Goal: Information Seeking & Learning: Learn about a topic

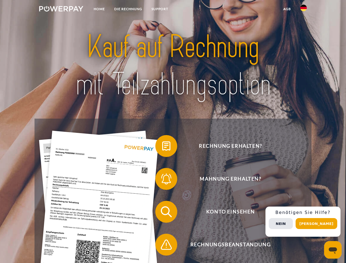
click at [61, 10] on img at bounding box center [61, 8] width 44 height 5
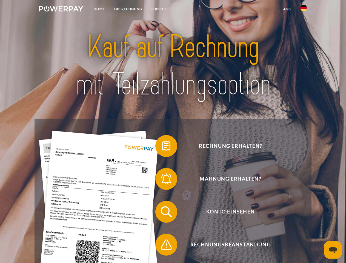
click at [303, 10] on img at bounding box center [303, 8] width 7 height 7
click at [287, 9] on link "agb" at bounding box center [287, 9] width 17 height 10
click at [162, 147] on span at bounding box center [157, 145] width 27 height 27
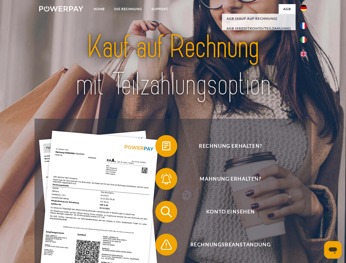
click at [162, 180] on span at bounding box center [157, 178] width 27 height 27
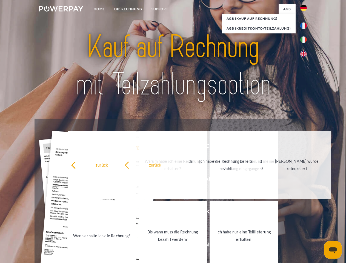
click at [162, 213] on link "Bis wann muss die Rechnung bezahlt werden?" at bounding box center [173, 235] width 68 height 68
click at [162, 246] on span at bounding box center [157, 244] width 27 height 27
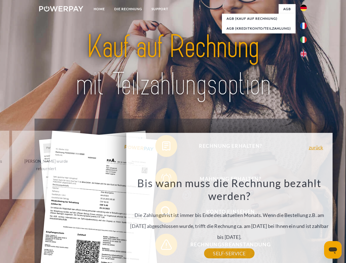
click at [305, 222] on div "Rechnung erhalten? Mahnung erhalten? Konto einsehen" at bounding box center [173, 228] width 277 height 219
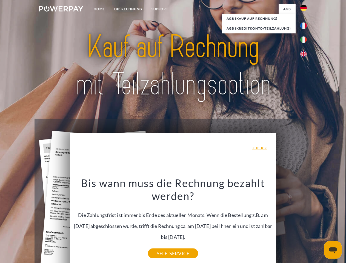
click at [291, 223] on span "Konto einsehen" at bounding box center [230, 212] width 134 height 22
click at [318, 223] on header "Home DIE RECHNUNG SUPPORT" at bounding box center [173, 189] width 346 height 378
